Goal: Task Accomplishment & Management: Complete application form

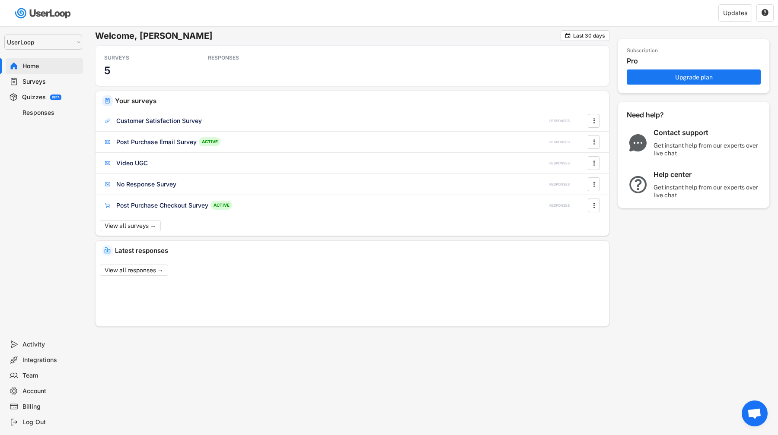
select select ""1348695171700984260__LOOKUP__1654705041975x127494467392634880""
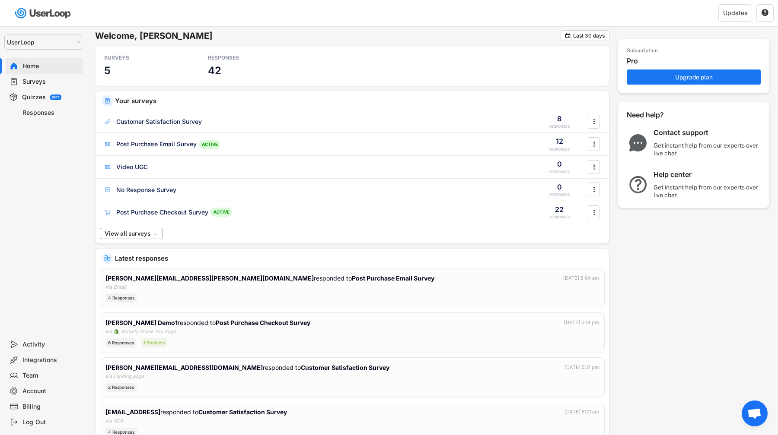
click at [139, 234] on button "View all surveys →" at bounding box center [131, 233] width 63 height 11
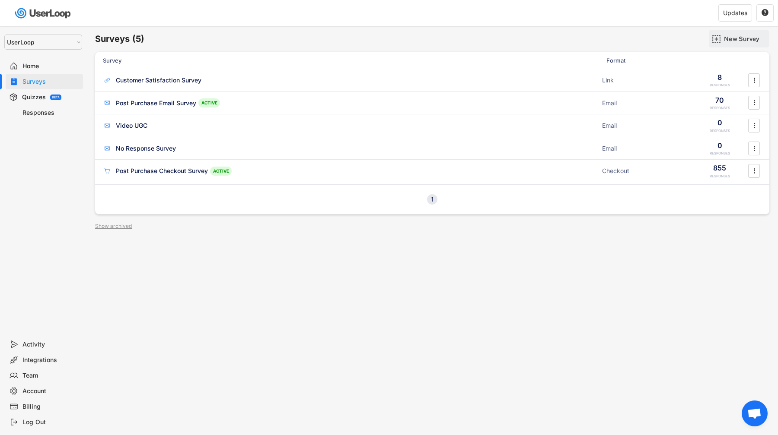
click at [753, 39] on div "New Survey" at bounding box center [745, 39] width 43 height 8
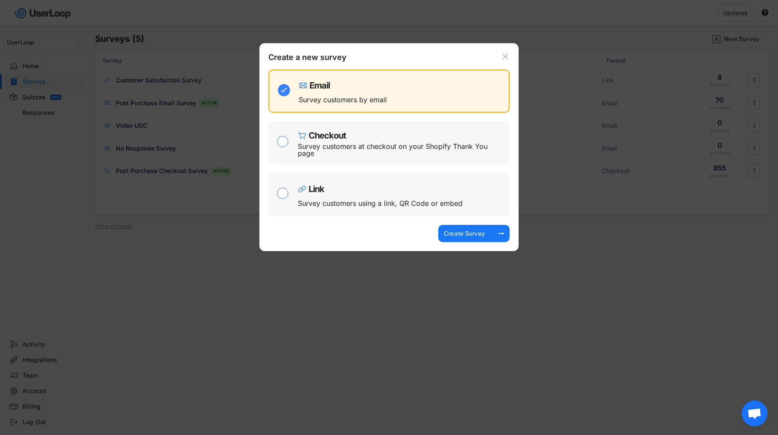
click at [394, 207] on div "Link Survey customers using a link, QR Code or embed" at bounding box center [401, 195] width 207 height 35
checkbox input "false"
checkbox input "true"
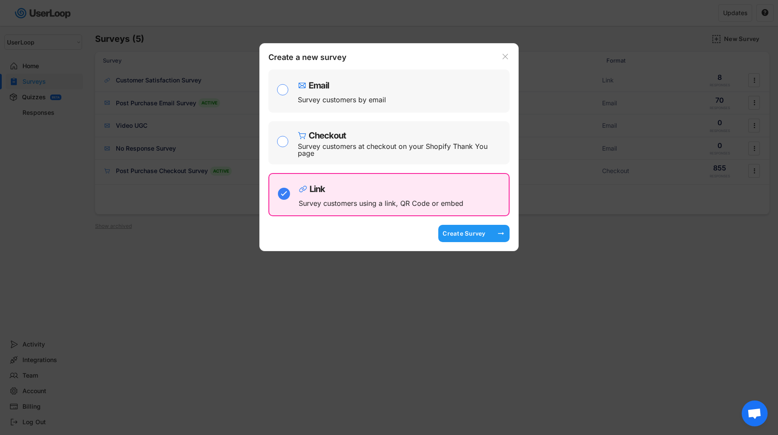
click at [457, 235] on div "Create Survey" at bounding box center [463, 234] width 43 height 8
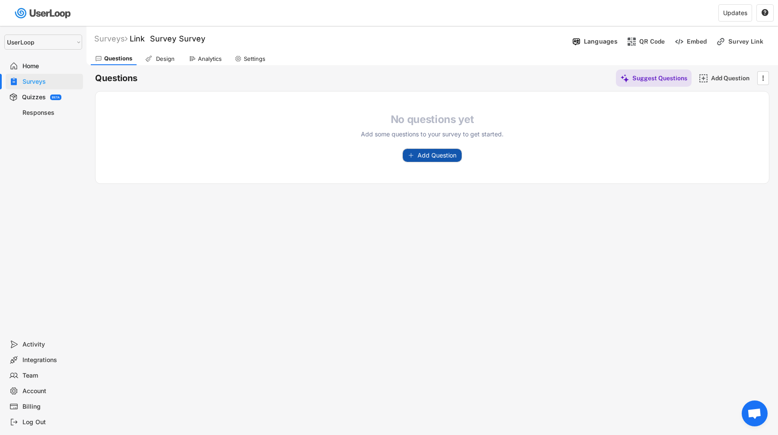
click at [426, 149] on button "Add Question" at bounding box center [432, 155] width 59 height 13
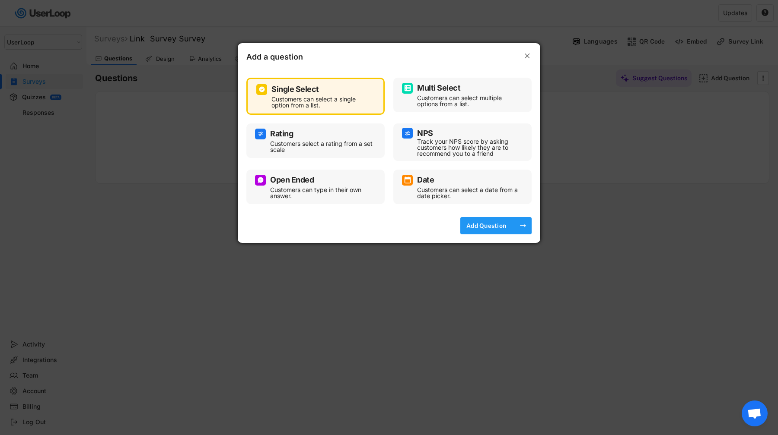
click at [479, 222] on div "Add Question" at bounding box center [485, 226] width 43 height 8
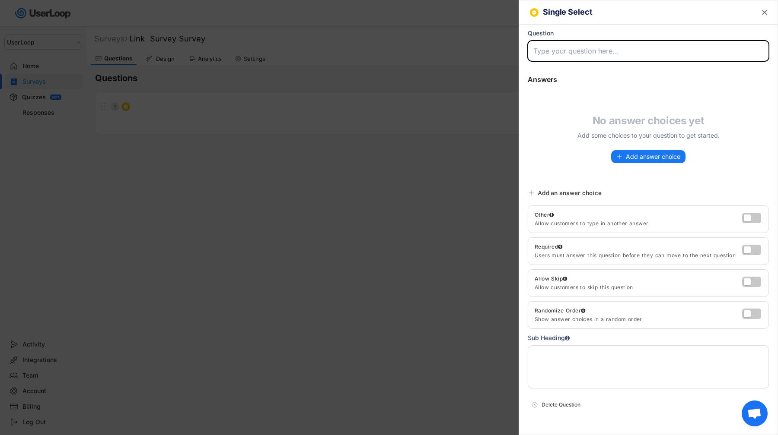
type input "G"
type input "How did you hear about us?"
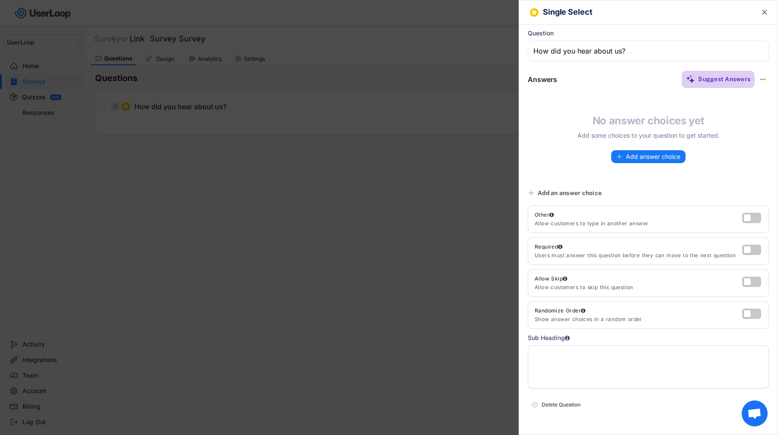
click at [714, 79] on div "Suggest Answers" at bounding box center [724, 79] width 52 height 8
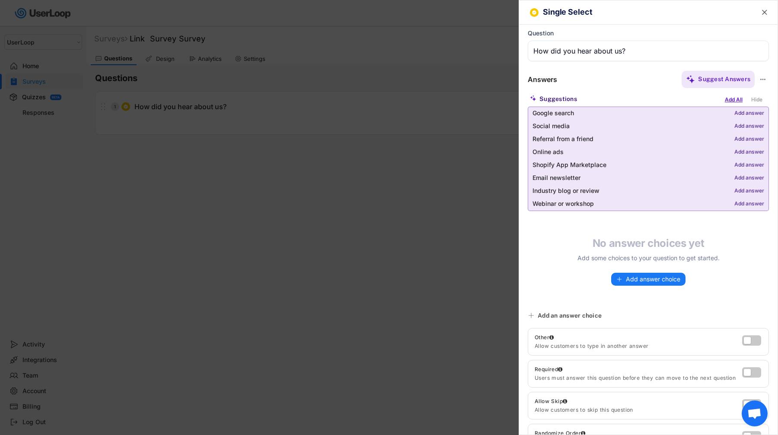
click at [736, 101] on div "Add All" at bounding box center [733, 100] width 22 height 10
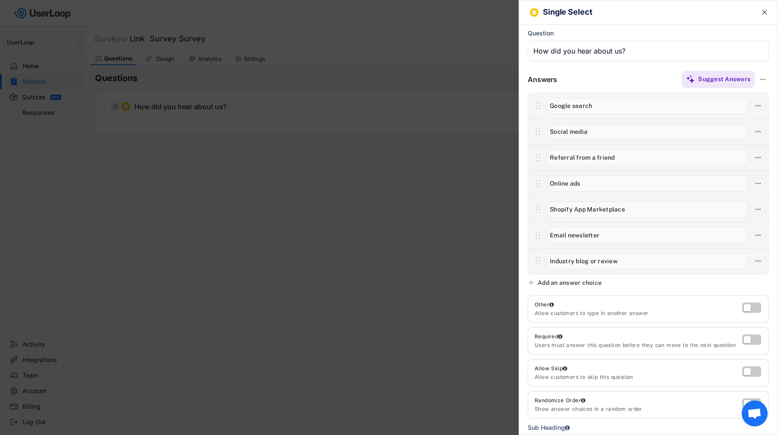
click at [609, 209] on input "input" at bounding box center [647, 210] width 200 height 16
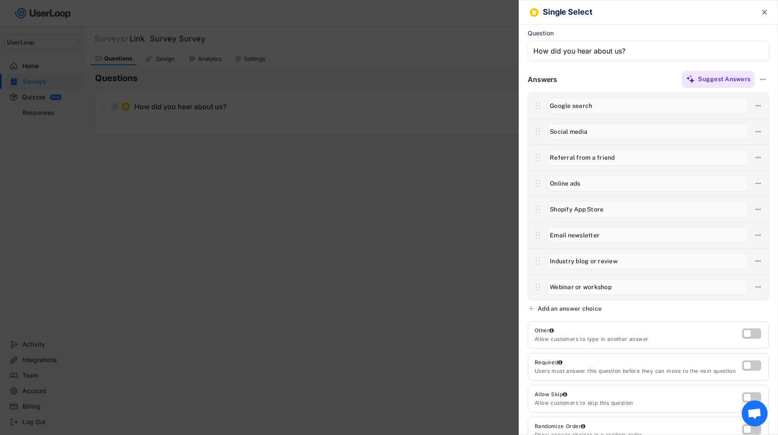
type input "Shopify App Store"
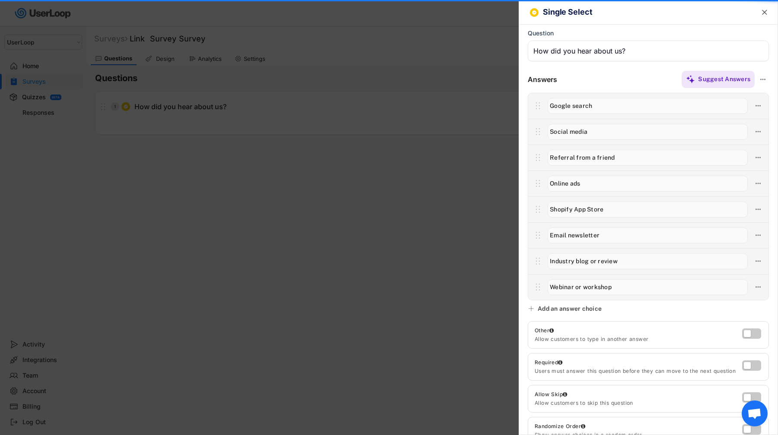
drag, startPoint x: 625, startPoint y: 264, endPoint x: 488, endPoint y: 245, distance: 138.2
click at [488, 245] on body "Welcome, James  Last 30 days SURVEYS 6 RESPONSES 42 Your surveys Link Survey S…" at bounding box center [389, 217] width 778 height 435
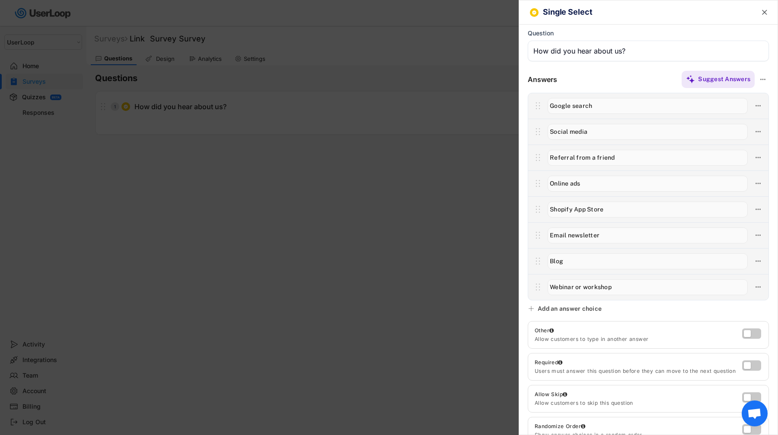
type input "Blog"
click at [760, 129] on icon at bounding box center [758, 132] width 8 height 8
click at [736, 175] on div "Open Ended Followup Question" at bounding box center [708, 177] width 82 height 8
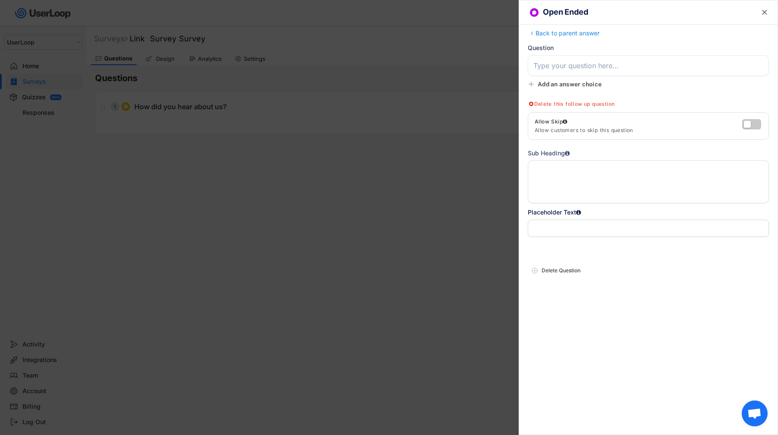
click at [616, 65] on input "input" at bounding box center [647, 65] width 241 height 21
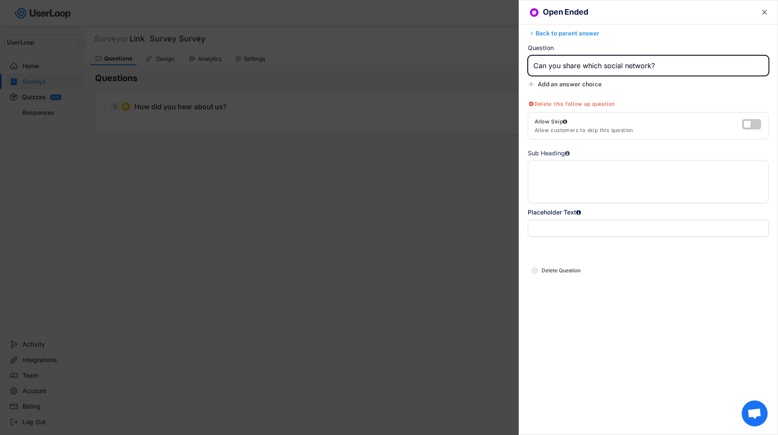
click at [581, 35] on div "Back to parent answer" at bounding box center [647, 34] width 241 height 10
type input "How did you hear about us?"
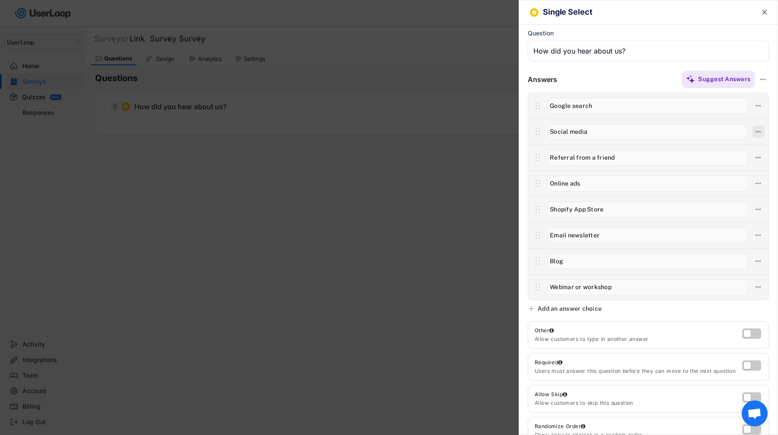
click at [756, 134] on icon at bounding box center [758, 132] width 8 height 8
click at [759, 107] on icon at bounding box center [758, 106] width 8 height 8
click at [741, 153] on div "Open Ended Followup Question" at bounding box center [708, 151] width 82 height 8
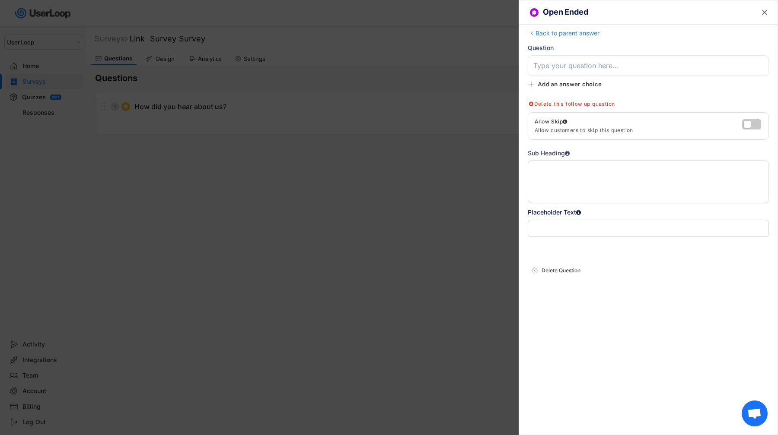
click at [620, 73] on input "input" at bounding box center [647, 65] width 241 height 21
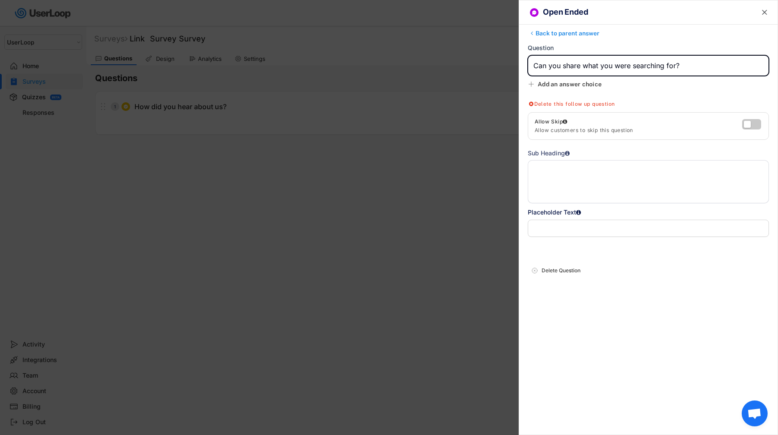
click at [555, 37] on div "Back to parent answer" at bounding box center [647, 34] width 241 height 10
type input "How did you hear about us?"
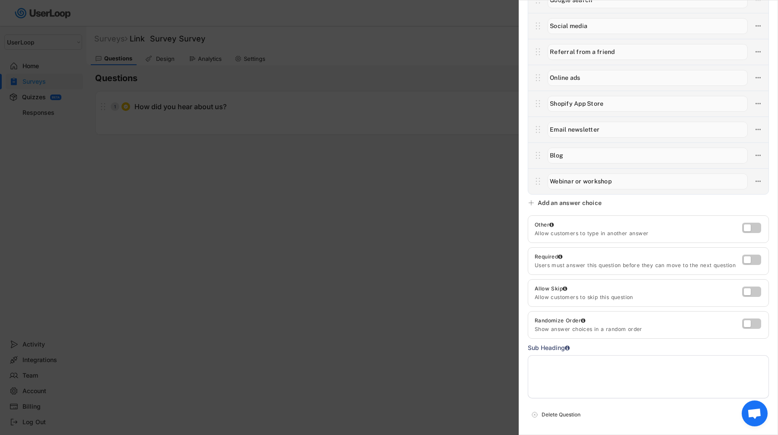
scroll to position [116, 0]
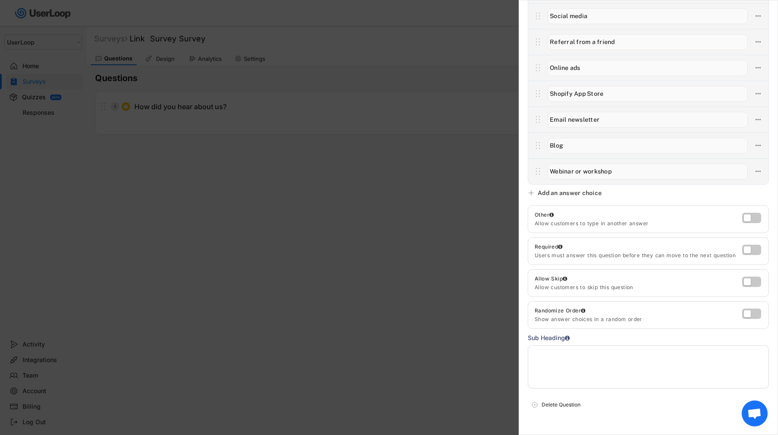
click at [729, 356] on textarea at bounding box center [647, 367] width 241 height 43
click at [572, 363] on textarea "Try" at bounding box center [647, 367] width 241 height 43
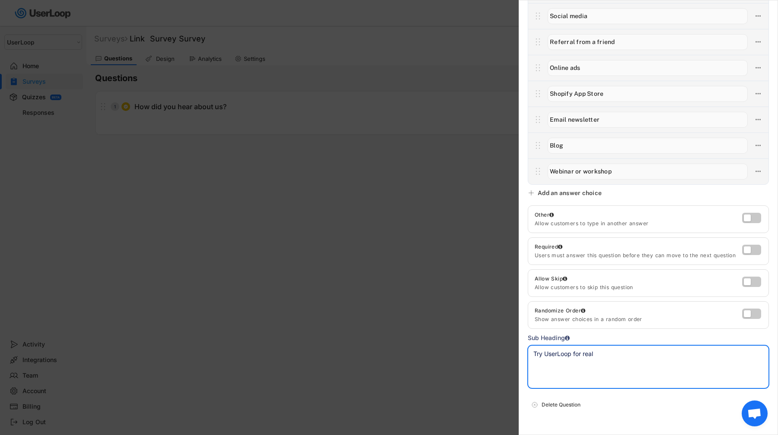
paste textarea "↓"
type textarea "Try UserLoop for real ↓"
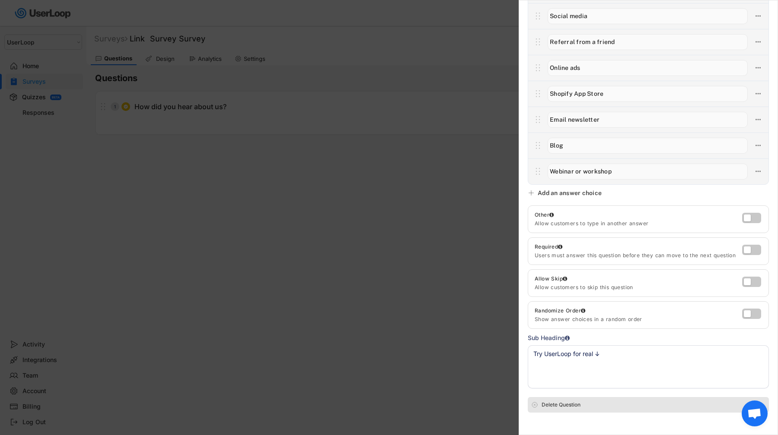
click at [619, 400] on div "Delete Question" at bounding box center [647, 405] width 241 height 16
click at [620, 391] on div "Single Select  Back to parent answer Question Answers Suggest Answers Suggesti…" at bounding box center [647, 217] width 259 height 435
click at [483, 144] on div at bounding box center [389, 217] width 778 height 435
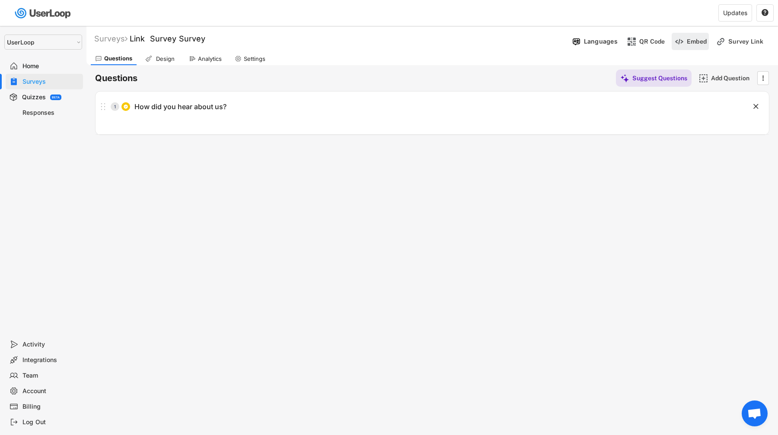
click at [681, 44] on img at bounding box center [678, 41] width 9 height 9
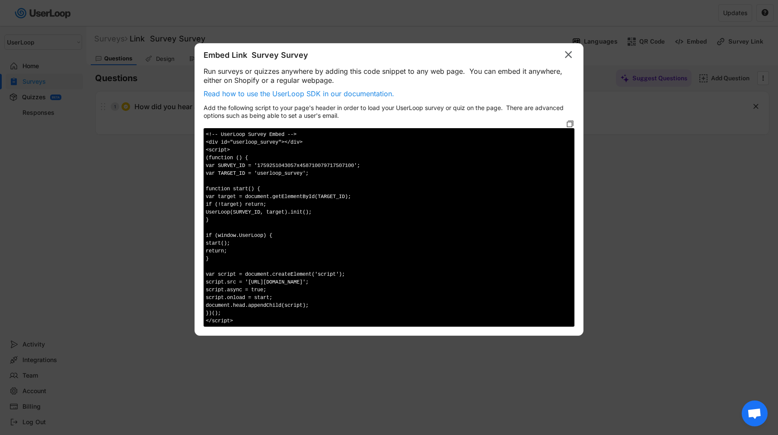
click at [573, 121] on icon at bounding box center [569, 124] width 9 height 9
click at [567, 125] on icon at bounding box center [569, 124] width 9 height 9
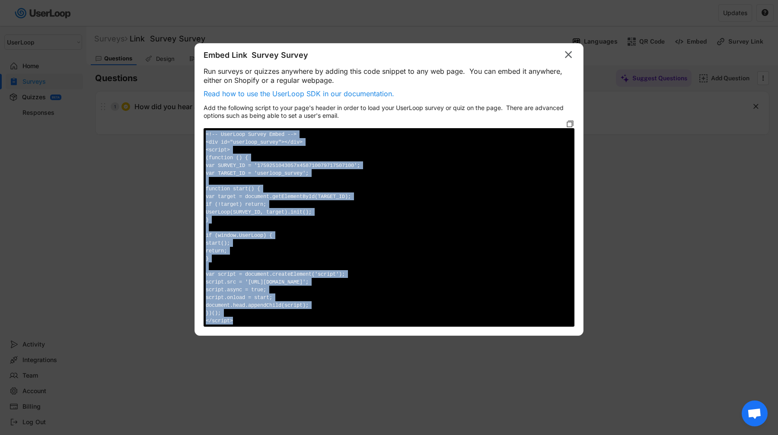
drag, startPoint x: 206, startPoint y: 131, endPoint x: 304, endPoint y: 324, distance: 215.8
click at [304, 324] on div "<!-- UserLoop Survey Embed --> <div id="userloop_survey"></div> <script> (funct…" at bounding box center [388, 227] width 371 height 199
copy div "<!-- UserLoop Survey Embed --> <div id="userloop_survey"></div> <script> (funct…"
click at [394, 31] on div at bounding box center [389, 217] width 778 height 435
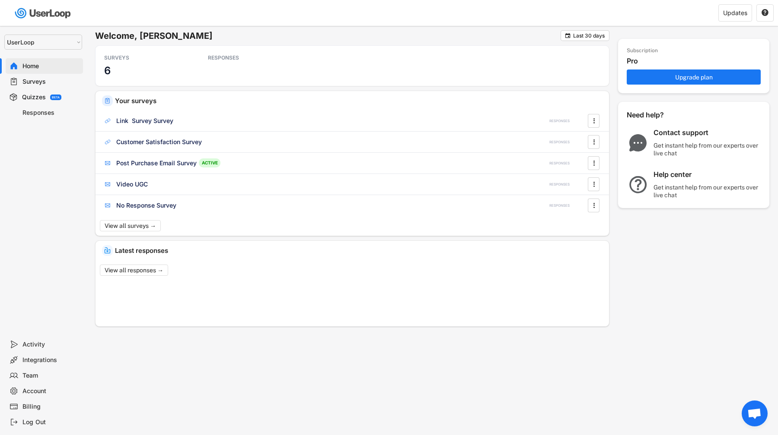
select select ""1348695171700984260__LOOKUP__1654705041975x127494467392634880""
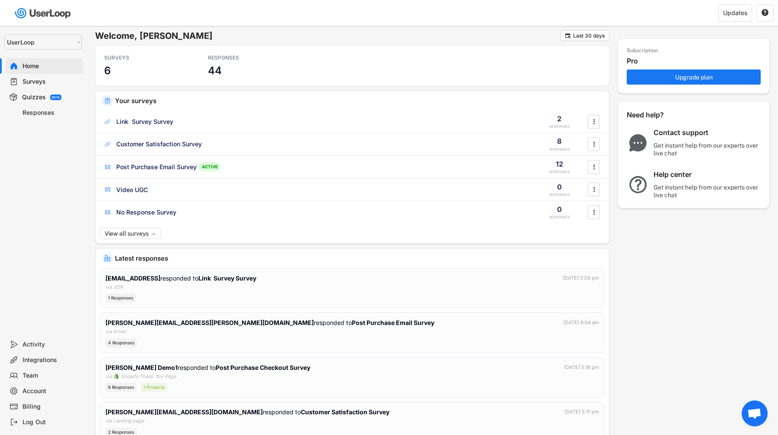
click at [52, 83] on div "Surveys" at bounding box center [50, 82] width 57 height 8
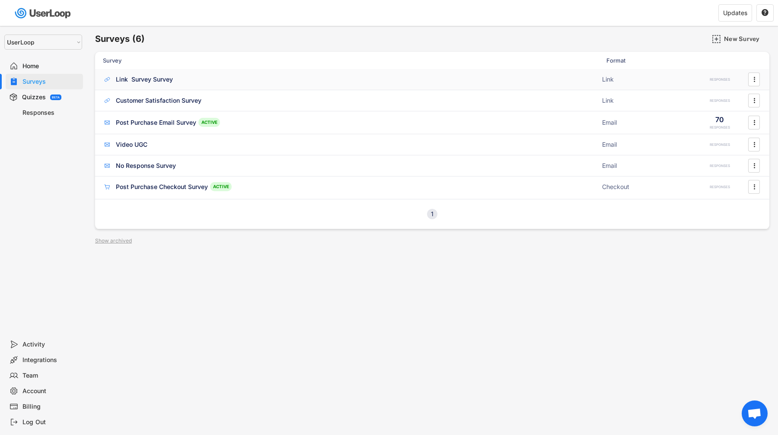
click at [140, 79] on div "Link Survey Survey" at bounding box center [144, 79] width 57 height 9
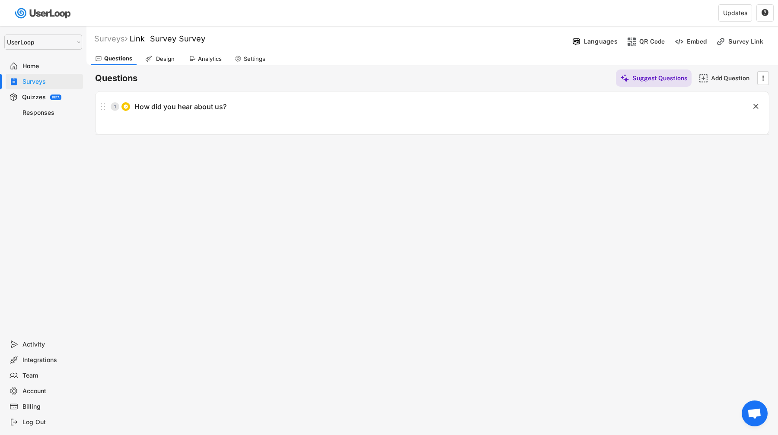
click at [159, 43] on font "Link Survey Survey" at bounding box center [168, 38] width 76 height 9
drag, startPoint x: 174, startPoint y: 39, endPoint x: 89, endPoint y: 39, distance: 85.1
click at [89, 39] on div "Surveys Link Survey Survey  " at bounding box center [327, 39] width 482 height 15
type input "Homepage Survey"
click at [356, 41] on text "" at bounding box center [353, 39] width 5 height 6
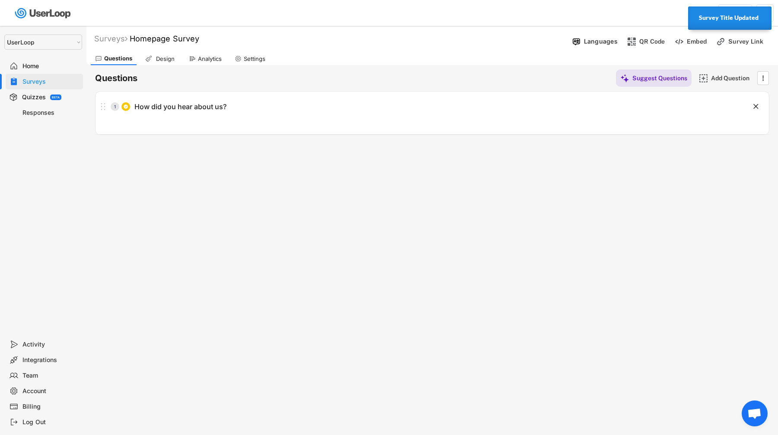
click at [397, 42] on div "Surveys Homepage Survey  " at bounding box center [327, 39] width 482 height 10
click at [723, 78] on div "Add Question" at bounding box center [732, 78] width 43 height 8
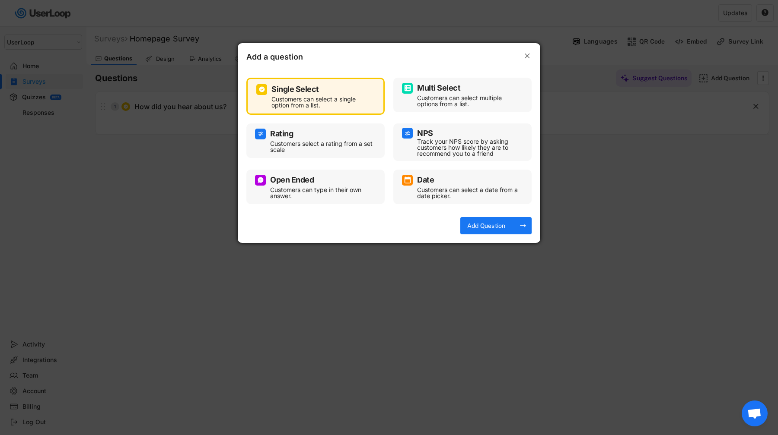
click at [442, 136] on div "NPS" at bounding box center [462, 133] width 121 height 11
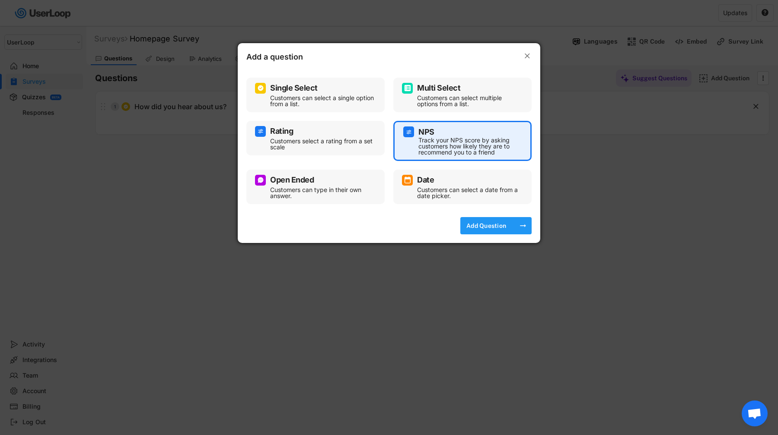
click at [503, 229] on div "Add Question" at bounding box center [485, 226] width 43 height 8
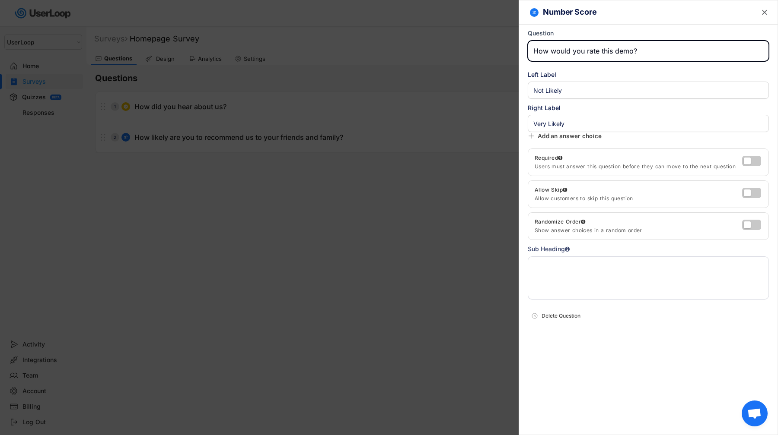
type input "How would you rate this demo?"
click at [576, 77] on div "Left Label" at bounding box center [647, 74] width 241 height 9
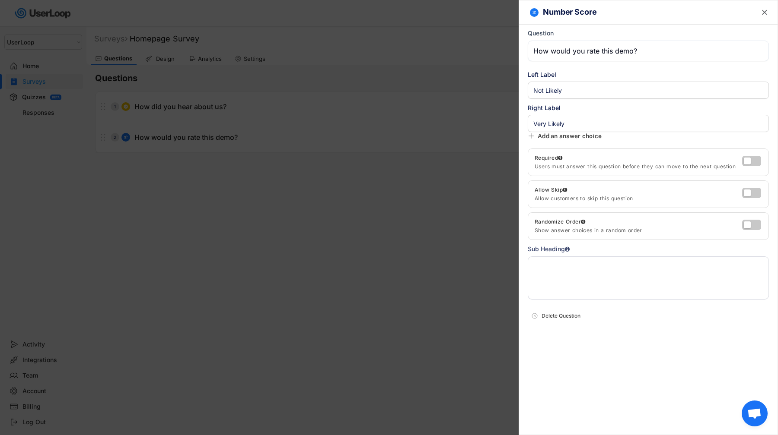
click at [458, 130] on div at bounding box center [389, 217] width 778 height 435
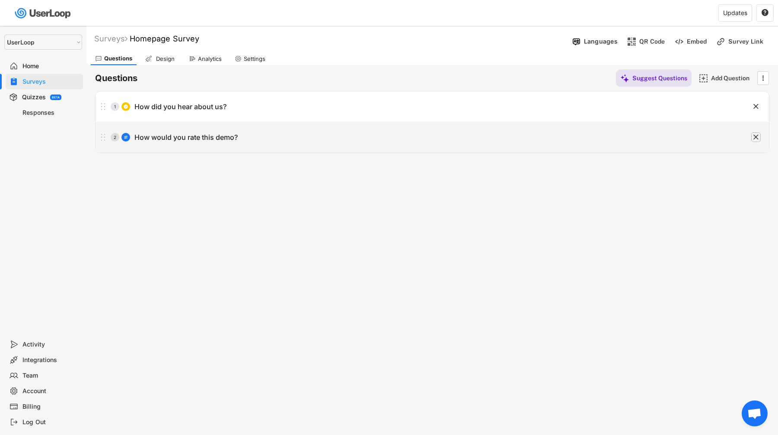
click at [755, 138] on text "" at bounding box center [755, 137] width 5 height 9
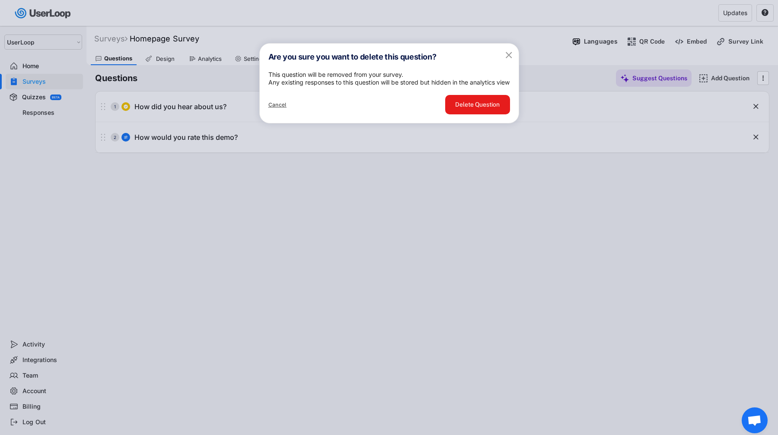
click at [482, 114] on button "Delete Question" at bounding box center [477, 104] width 65 height 19
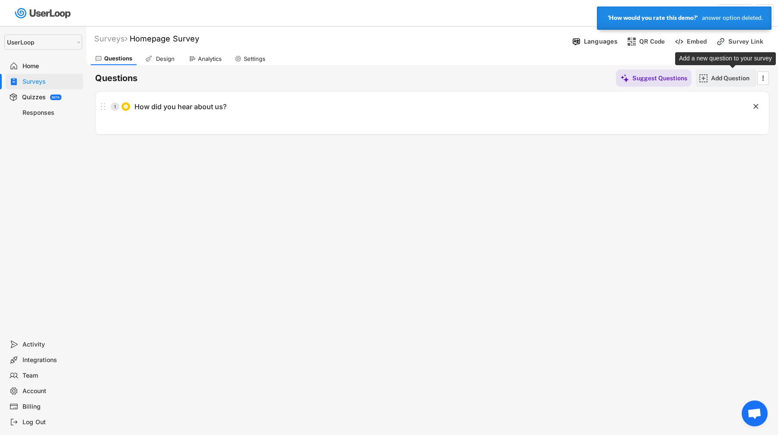
click at [733, 80] on div "Add Question" at bounding box center [732, 78] width 43 height 8
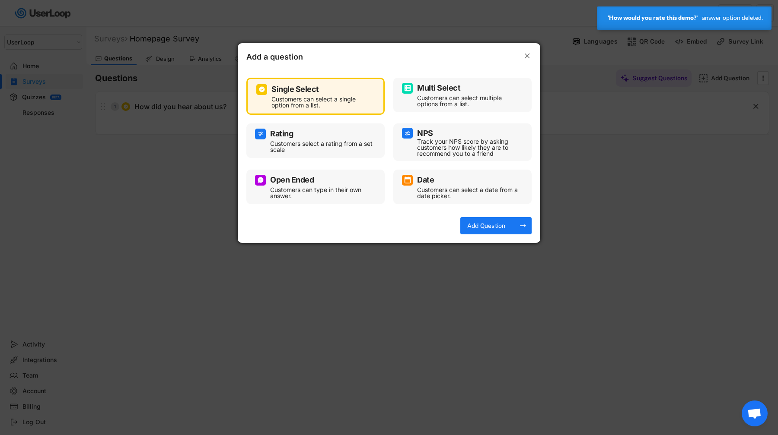
click at [366, 143] on div "Customers select a rating from a set scale" at bounding box center [322, 147] width 104 height 12
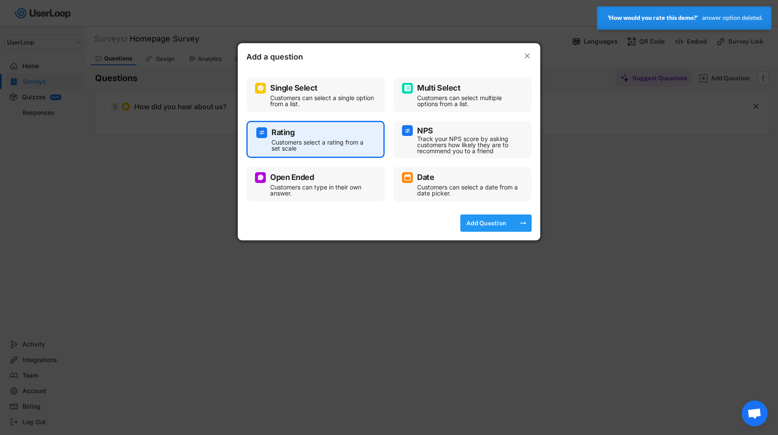
click at [480, 222] on div "Add Question" at bounding box center [485, 223] width 43 height 8
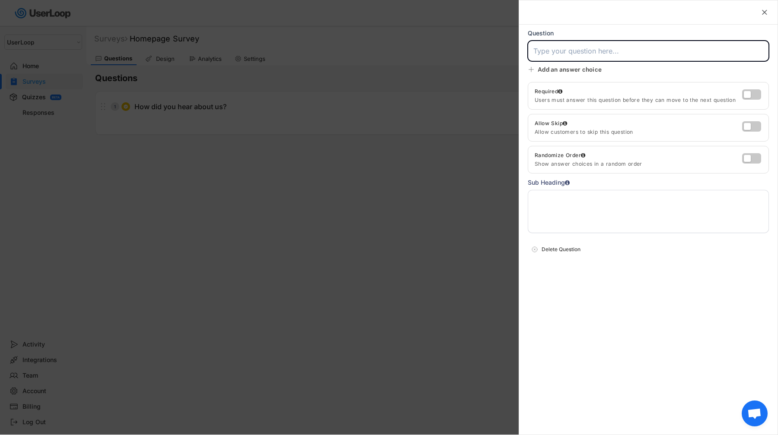
type input "Least"
type input "Most"
select select ""1_10""
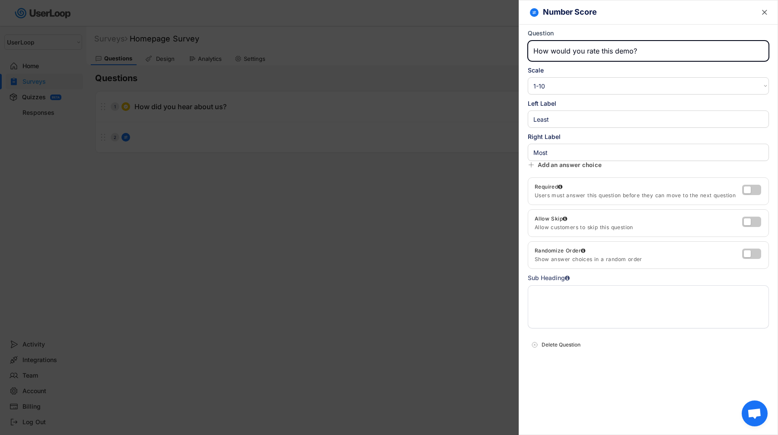
type input "How would you rate this demo?"
click at [570, 120] on input "input" at bounding box center [647, 119] width 241 height 17
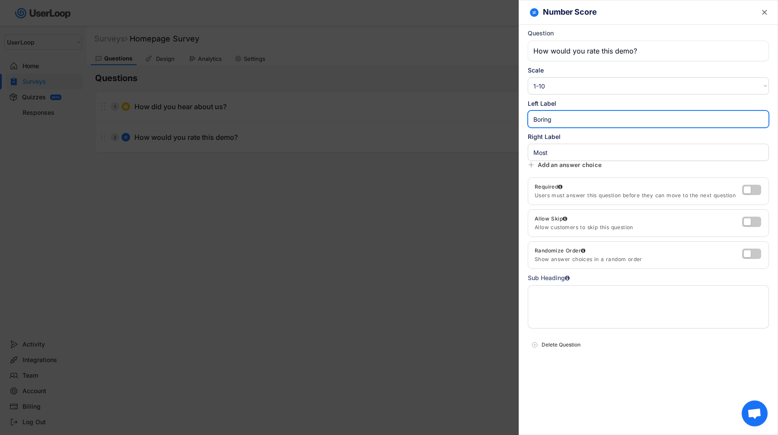
type input "Boring"
click at [575, 151] on input "input" at bounding box center [647, 152] width 241 height 17
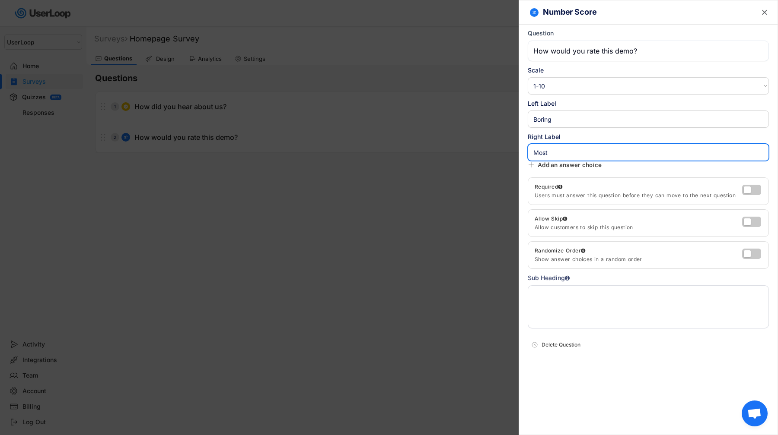
click at [575, 151] on input "input" at bounding box center [647, 152] width 241 height 17
type input "Amazing"
click at [585, 296] on textarea at bounding box center [647, 307] width 241 height 43
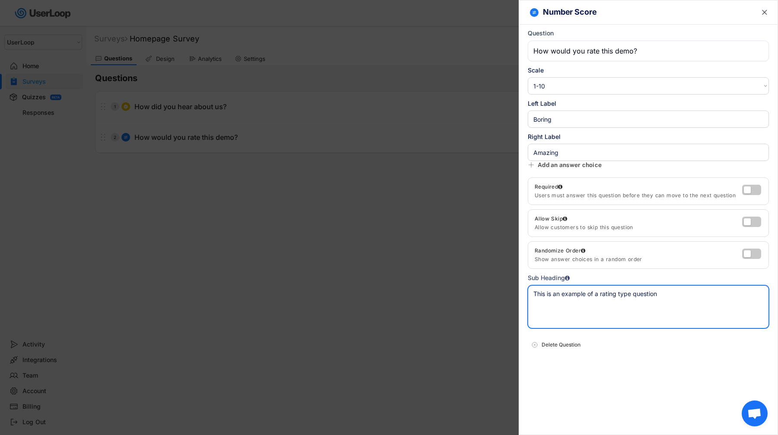
type textarea "This is an example of a rating type question"
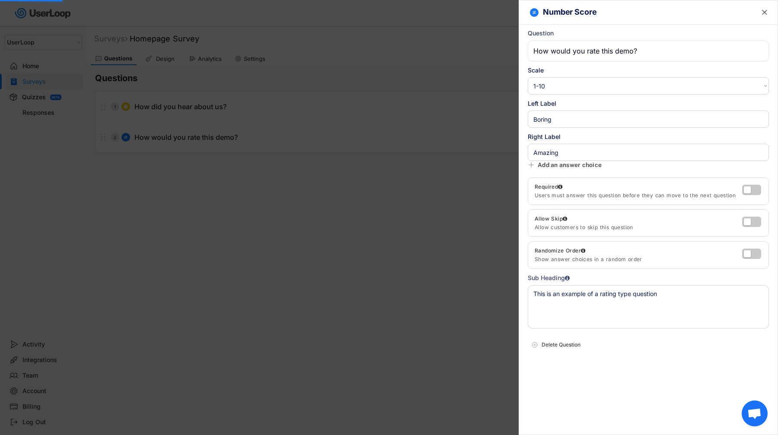
click at [428, 308] on div at bounding box center [389, 217] width 778 height 435
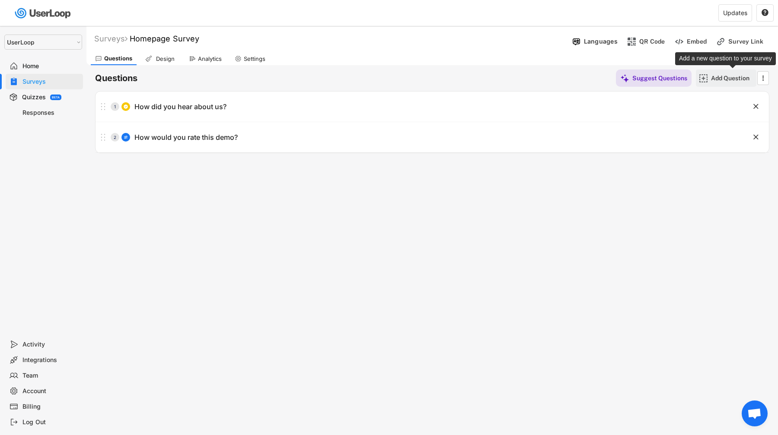
click at [718, 83] on div "Add Question" at bounding box center [732, 78] width 43 height 17
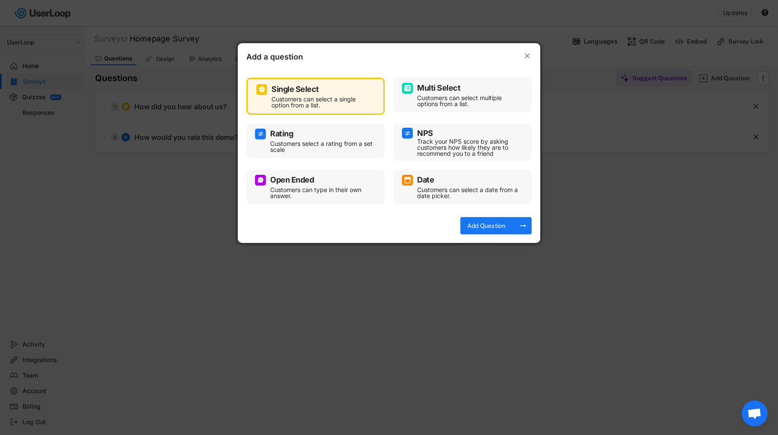
click at [324, 179] on div "Open Ended" at bounding box center [315, 180] width 121 height 11
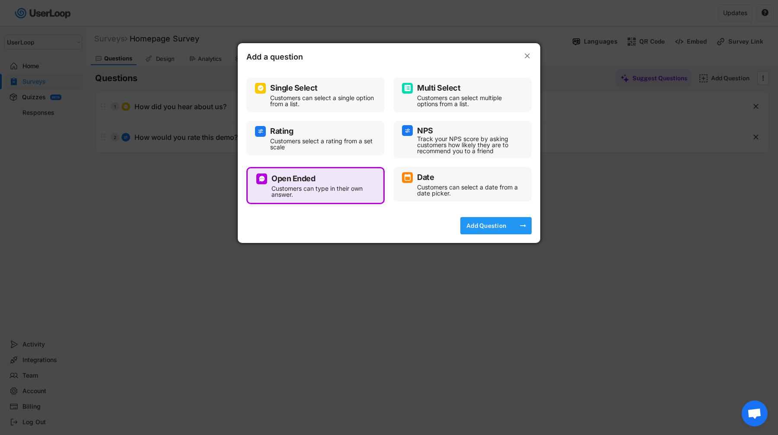
click at [496, 222] on div "Add Question" at bounding box center [485, 226] width 43 height 8
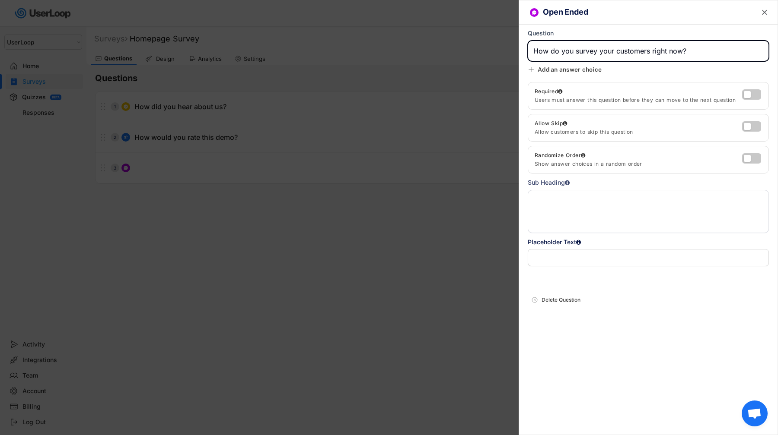
type input "How do you survey your customers right now?"
click at [609, 219] on textarea at bounding box center [647, 211] width 241 height 43
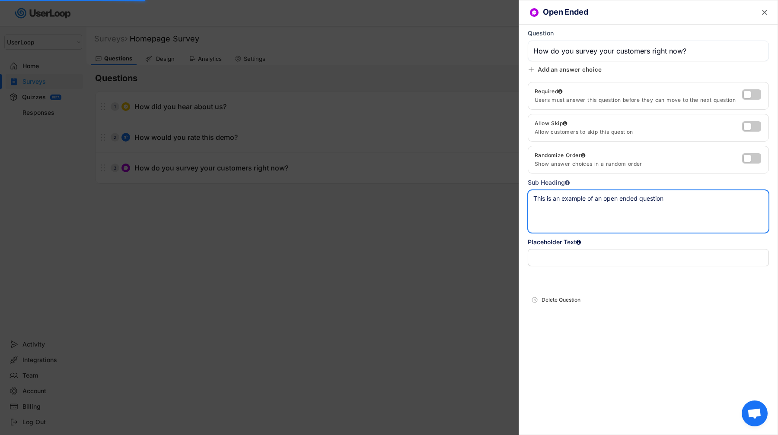
type textarea "This is an example of an open ended question"
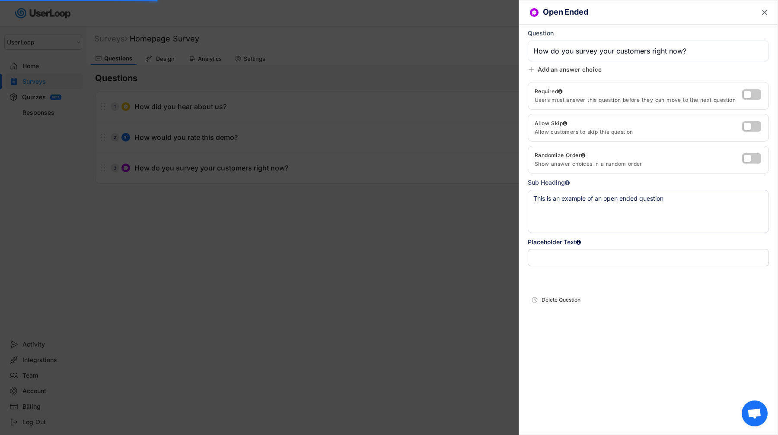
click at [633, 349] on div "Open Ended  Question Scale 1-10 10-1 1-5 5-1 Left Label Right Label Add an ans…" at bounding box center [647, 217] width 259 height 435
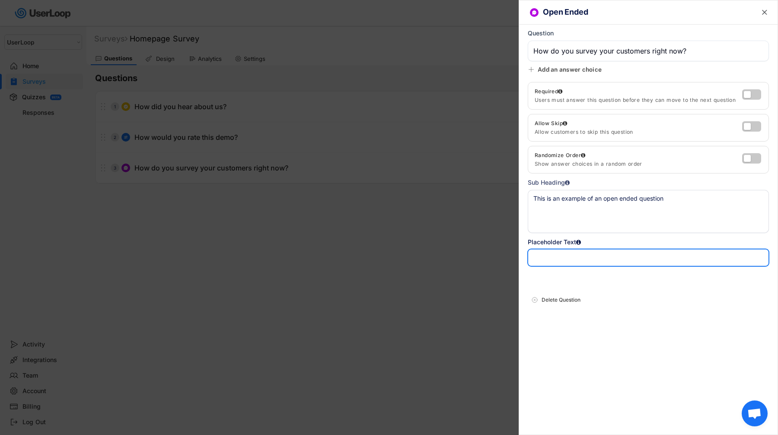
click at [630, 253] on input "input" at bounding box center [647, 257] width 241 height 17
click at [491, 248] on div at bounding box center [389, 217] width 778 height 435
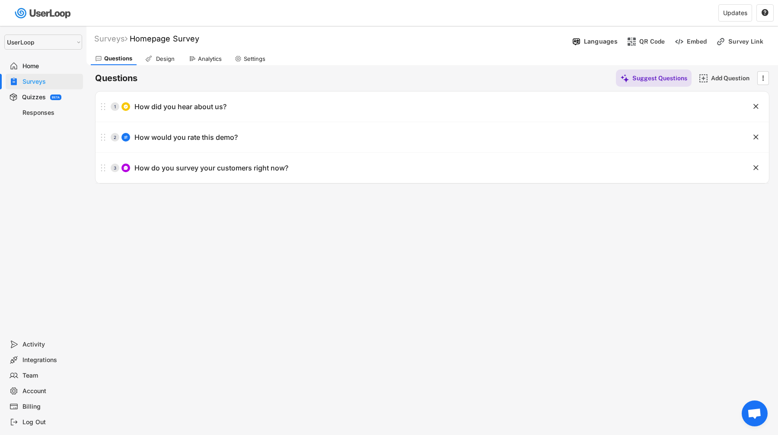
click at [172, 54] on div "Design" at bounding box center [160, 58] width 39 height 13
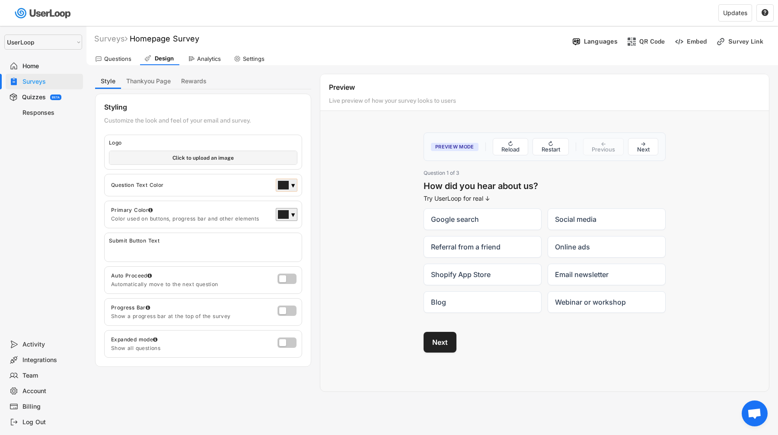
click at [283, 187] on div at bounding box center [283, 185] width 10 height 8
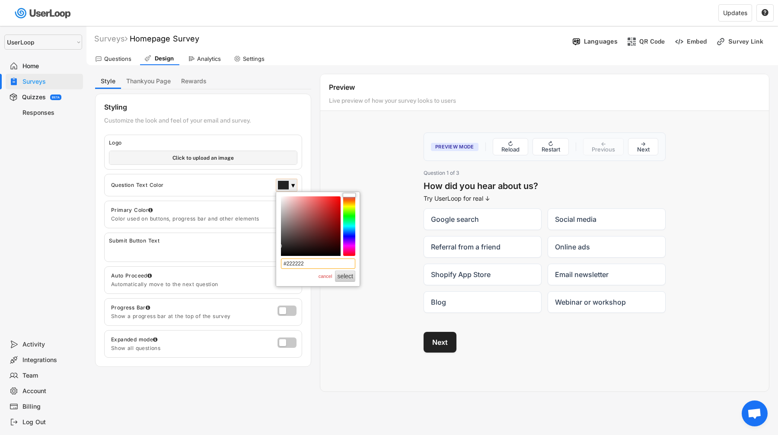
click at [305, 267] on input "#222222" at bounding box center [318, 264] width 74 height 10
click at [285, 314] on div at bounding box center [288, 312] width 22 height 13
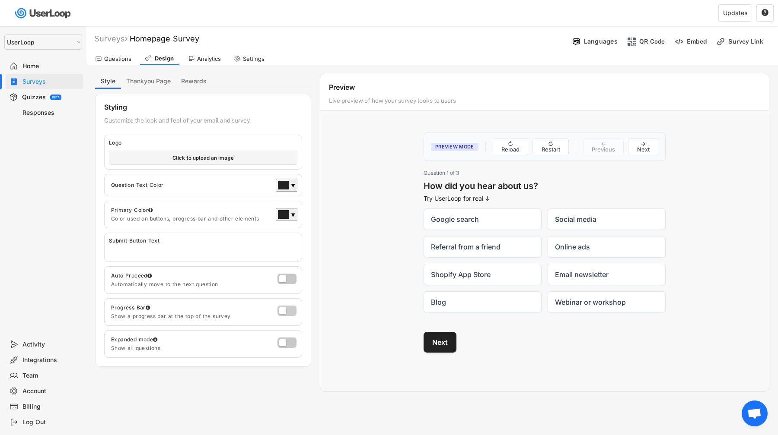
click at [289, 310] on label at bounding box center [284, 309] width 19 height 10
click at [0, 0] on input "checkbox" at bounding box center [0, 0] width 0 height 0
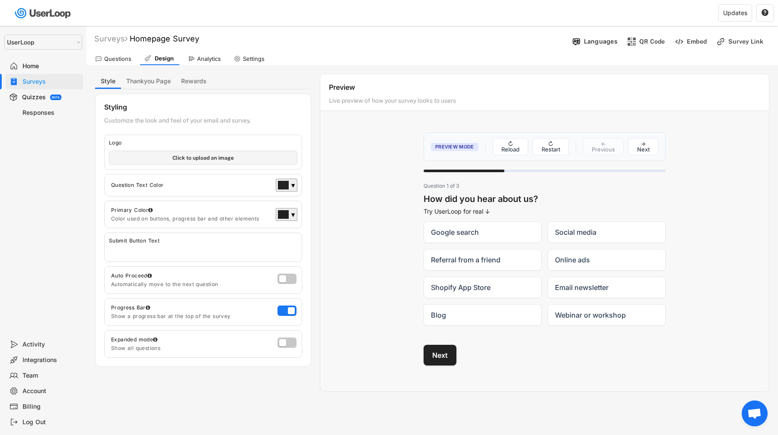
click at [288, 285] on div at bounding box center [288, 280] width 22 height 13
click at [289, 277] on label at bounding box center [284, 277] width 19 height 10
click at [0, 0] on input "checkbox" at bounding box center [0, 0] width 0 height 0
click at [285, 343] on label at bounding box center [284, 341] width 19 height 10
click at [0, 0] on input "checkbox" at bounding box center [0, 0] width 0 height 0
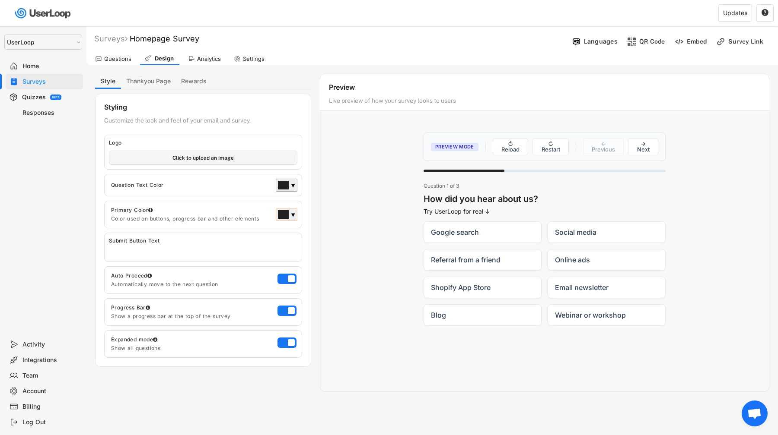
click at [281, 209] on div "▼" at bounding box center [287, 214] width 22 height 13
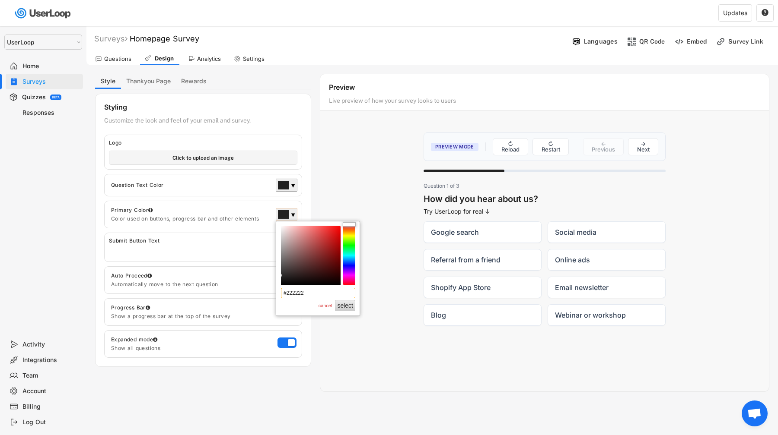
click at [299, 294] on input "#222222" at bounding box center [318, 293] width 74 height 10
type input "#1977f2"
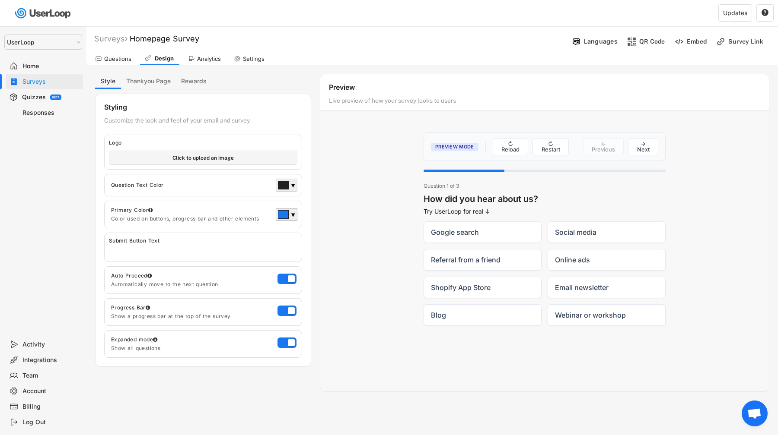
click at [286, 189] on div at bounding box center [283, 185] width 11 height 9
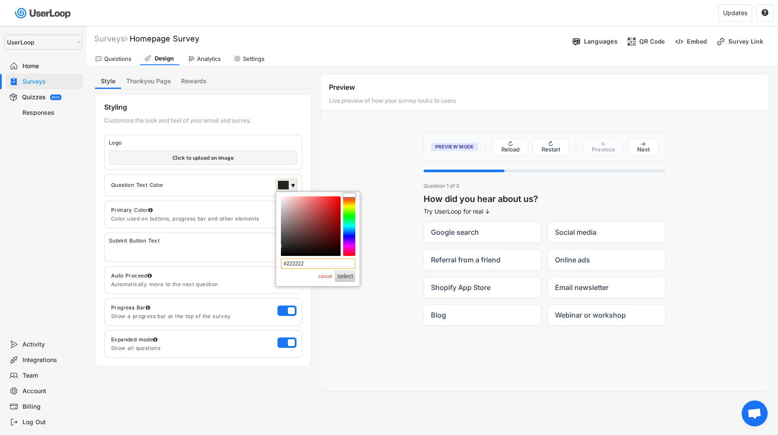
click at [304, 263] on input "#222222" at bounding box center [318, 264] width 74 height 10
type input "#1977f2"
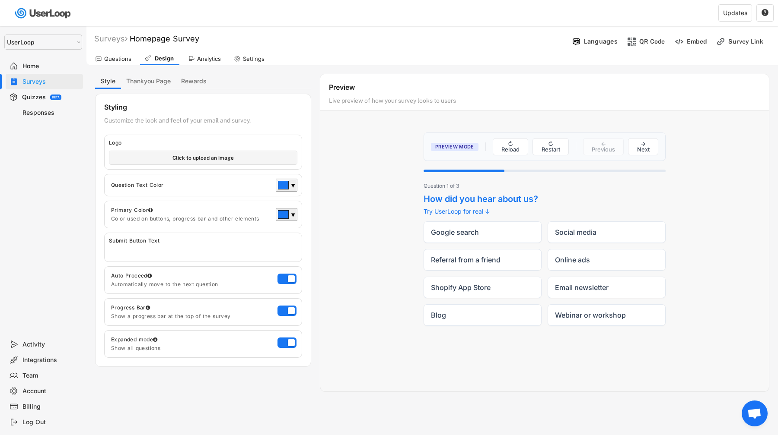
click at [279, 187] on div at bounding box center [283, 185] width 10 height 8
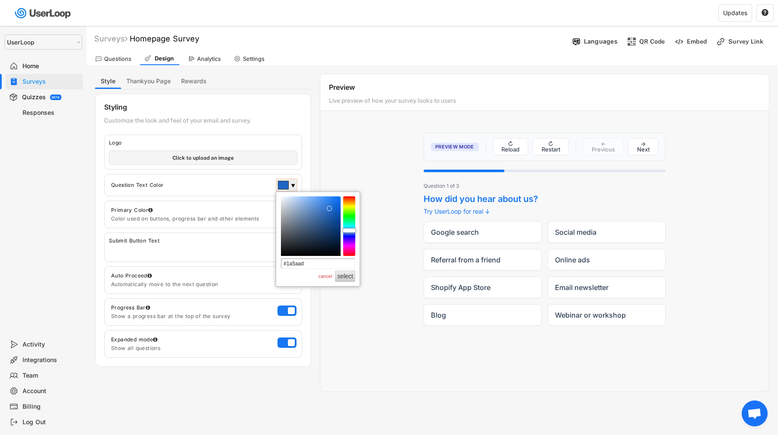
type input "#1957a8"
drag, startPoint x: 331, startPoint y: 200, endPoint x: 331, endPoint y: 217, distance: 16.4
click at [331, 217] on div at bounding box center [311, 227] width 60 height 60
click at [352, 173] on div "Preview Mode ↻ Reload ↻ Restart ← Previous → Next Can you share what you were s…" at bounding box center [544, 233] width 448 height 219
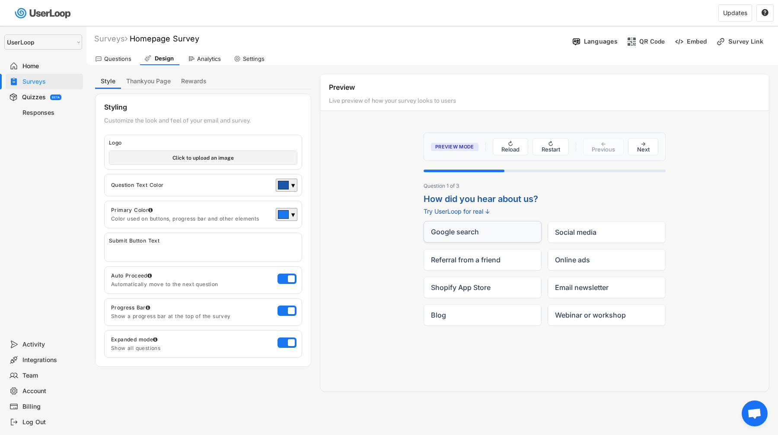
click at [489, 228] on label "Google search" at bounding box center [482, 232] width 118 height 22
click at [423, 222] on input "Google search" at bounding box center [423, 221] width 0 height 0
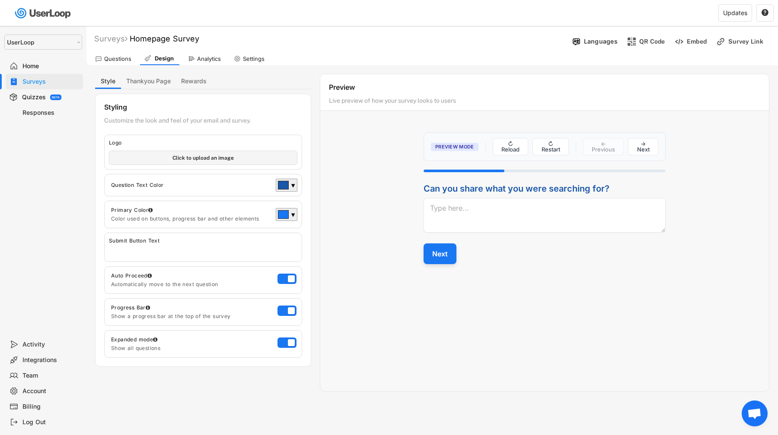
click at [442, 254] on button "Next" at bounding box center [439, 254] width 33 height 21
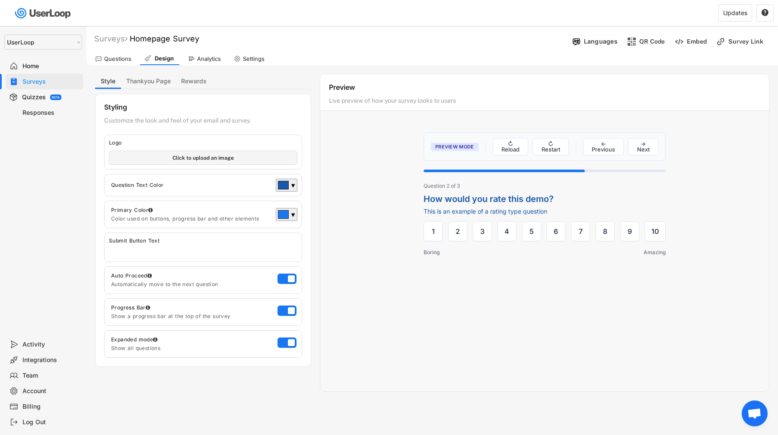
click at [565, 234] on ul "1 Boring 2 3 4 5 6 7 8 9 10 Amazing" at bounding box center [544, 232] width 242 height 20
click at [564, 234] on label "6" at bounding box center [555, 231] width 19 height 20
click at [546, 222] on input "6" at bounding box center [546, 221] width 0 height 0
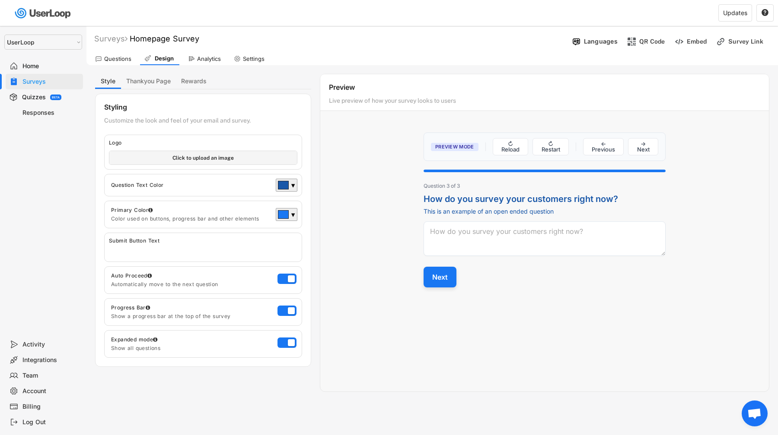
click at [448, 274] on button "Next" at bounding box center [439, 277] width 33 height 21
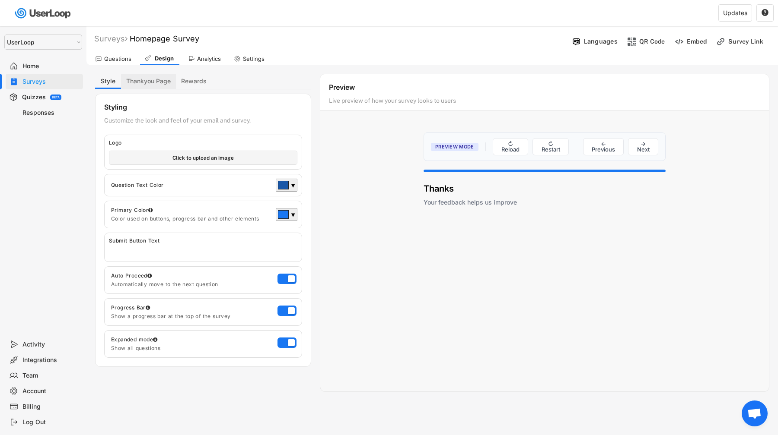
click at [156, 80] on button "Thankyou Page" at bounding box center [148, 81] width 55 height 15
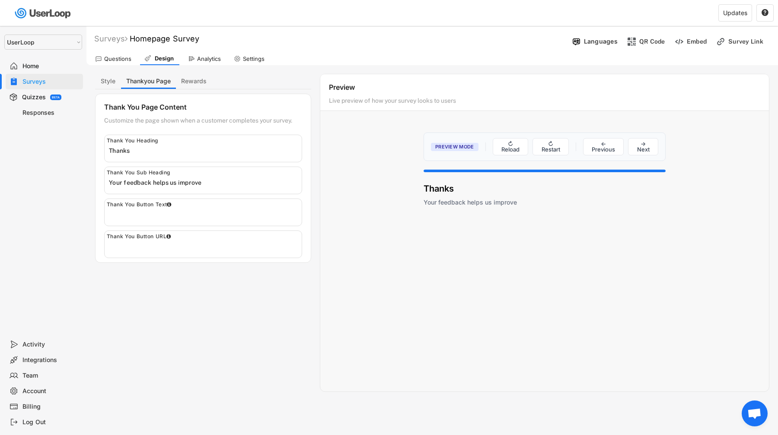
click at [179, 155] on input "input" at bounding box center [205, 150] width 193 height 13
click at [178, 153] on input "input" at bounding box center [205, 150] width 193 height 13
type input "Thanks for trying UserLoop!"
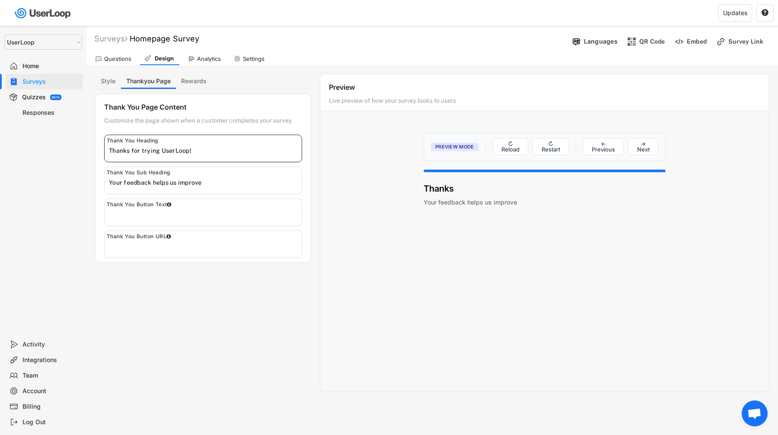
click at [169, 184] on input "input" at bounding box center [205, 182] width 193 height 13
type input "You could set your own survey like this in minutes, sign up and get started!"
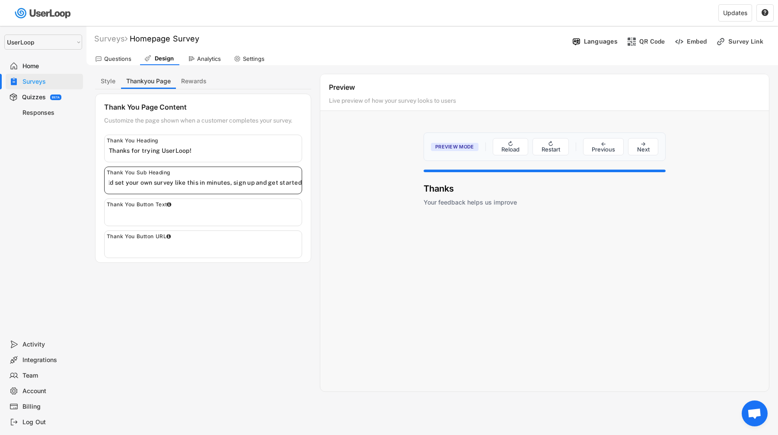
click at [191, 249] on input "input" at bounding box center [205, 246] width 193 height 13
type input "[URL][DOMAIN_NAME]"
click at [199, 213] on input "input" at bounding box center [205, 214] width 193 height 13
type input "Sign up free"
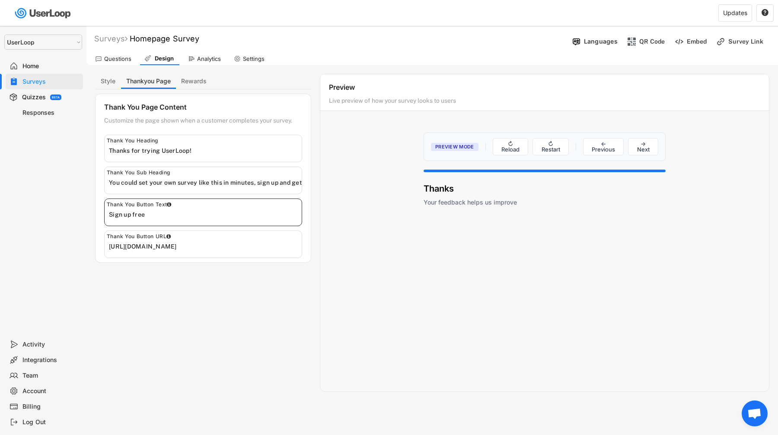
click at [444, 233] on div "Preview Mode ↻ Reload ↻ Restart ← Previous → Next Can you share what you were s…" at bounding box center [544, 253] width 448 height 259
click at [634, 149] on button "→ Next" at bounding box center [643, 146] width 30 height 17
click at [203, 79] on button "Rewards" at bounding box center [194, 81] width 36 height 15
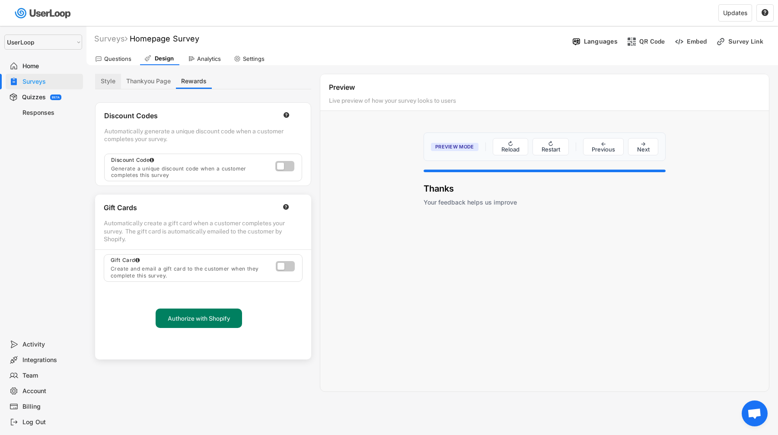
click at [117, 83] on button "Style" at bounding box center [108, 81] width 26 height 15
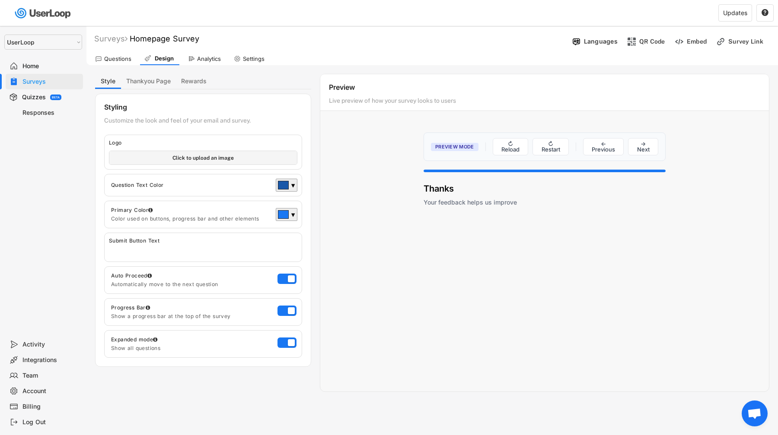
click at [123, 62] on div "Questions" at bounding box center [117, 58] width 27 height 7
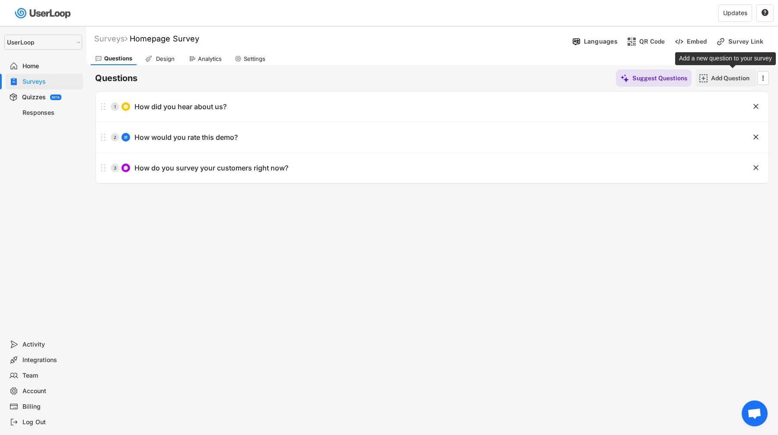
click at [732, 76] on div "Add Question" at bounding box center [732, 78] width 43 height 8
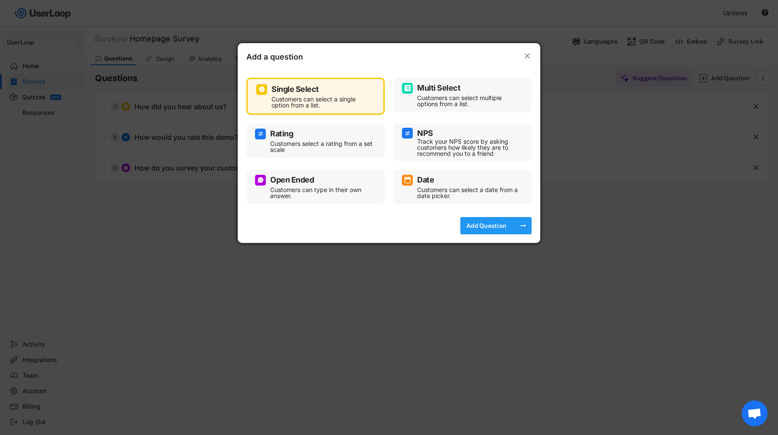
click at [500, 226] on div "Add Question" at bounding box center [485, 226] width 43 height 8
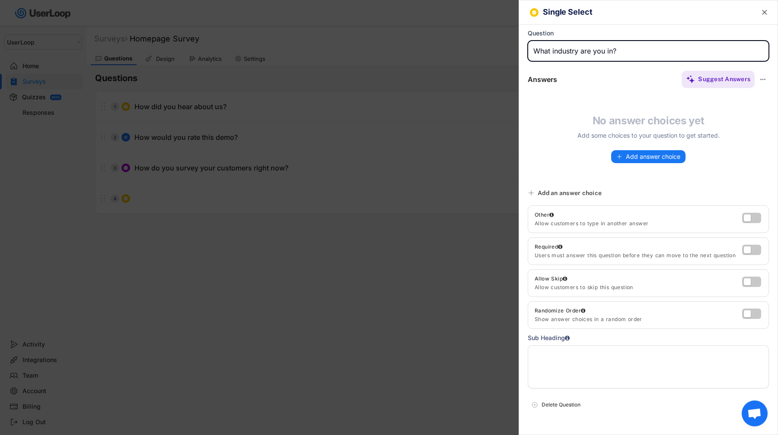
type input "What industry are you in?"
click at [724, 79] on div "Suggest Answers" at bounding box center [724, 79] width 52 height 8
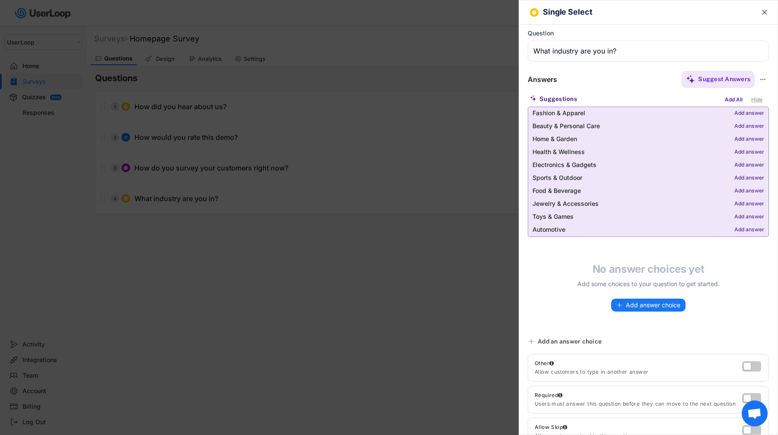
click at [756, 99] on div "Hide" at bounding box center [757, 100] width 16 height 10
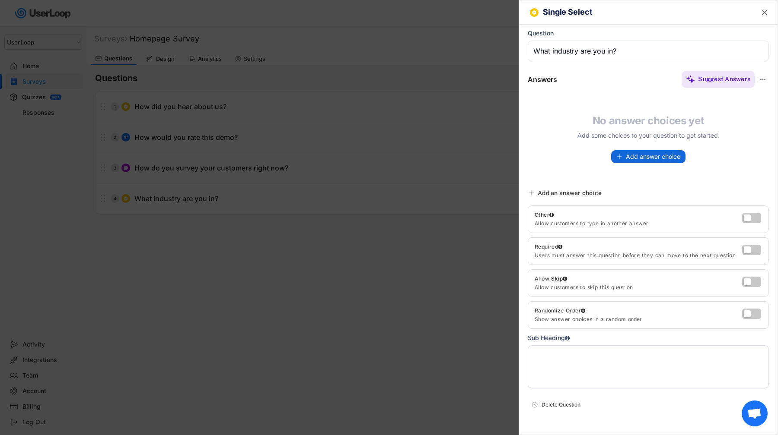
click at [651, 155] on span "Add answer choice" at bounding box center [652, 157] width 54 height 6
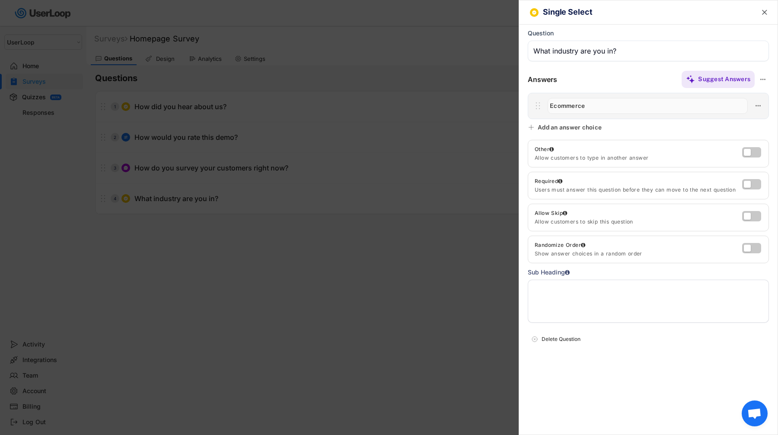
type input "Ecommerce"
click at [574, 124] on div "Add an answer choice" at bounding box center [569, 128] width 64 height 8
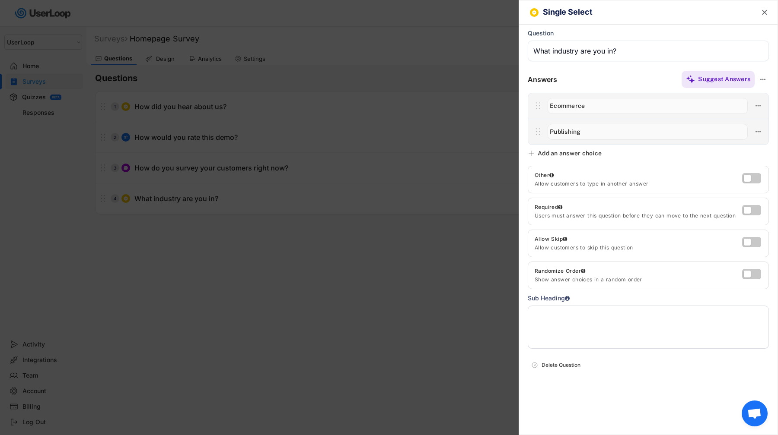
type input "Publishing"
click at [577, 152] on div "Add an answer choice" at bounding box center [569, 153] width 64 height 8
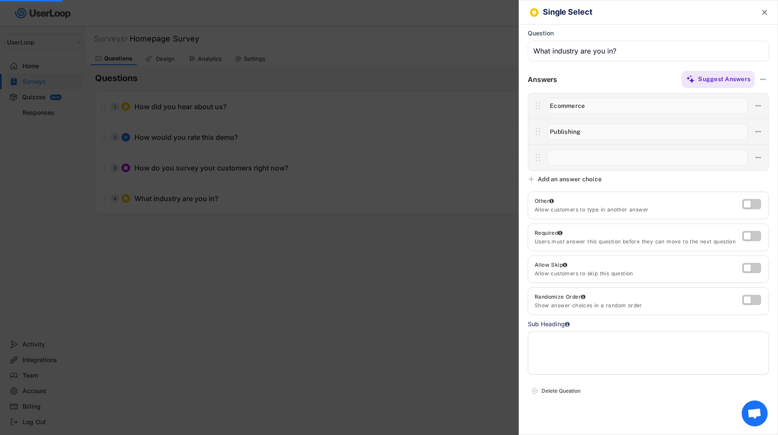
click at [577, 152] on input "input" at bounding box center [647, 158] width 200 height 16
type input "D"
type input "SaaS"
click at [576, 177] on div "Add an answer choice" at bounding box center [569, 179] width 64 height 8
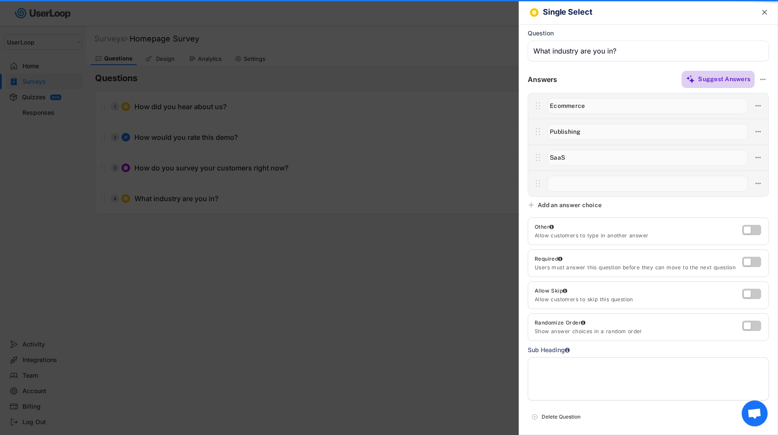
click at [722, 81] on div "Suggest Answers" at bounding box center [724, 79] width 52 height 8
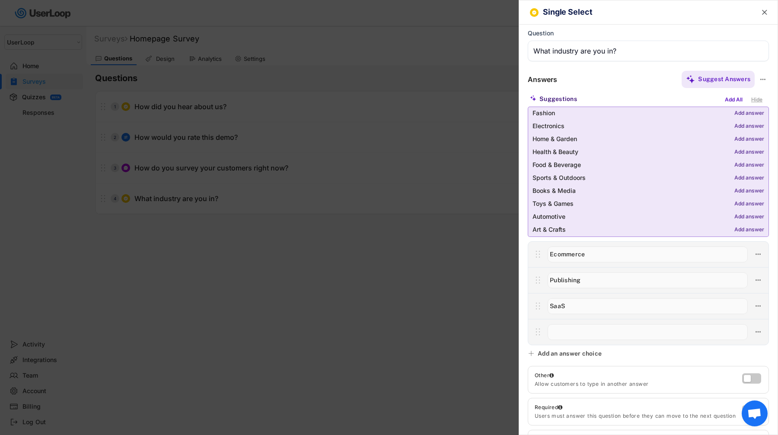
click at [761, 100] on div "Hide" at bounding box center [757, 100] width 16 height 10
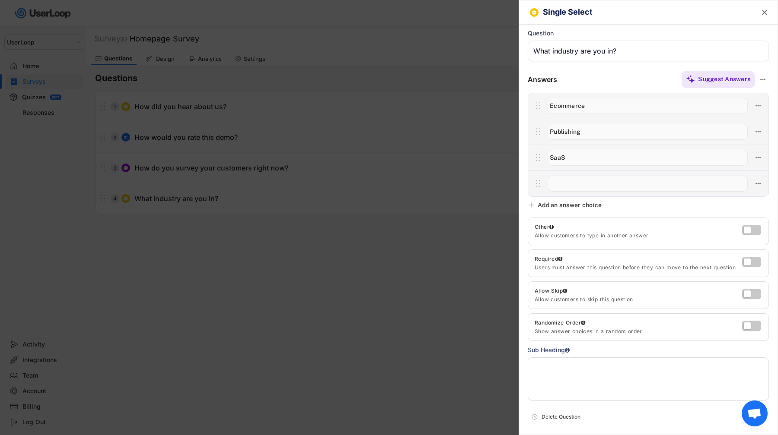
click at [626, 187] on input "input" at bounding box center [647, 184] width 200 height 16
click at [757, 232] on label at bounding box center [749, 228] width 19 height 10
click at [0, 0] on input "checkbox" at bounding box center [0, 0] width 0 height 0
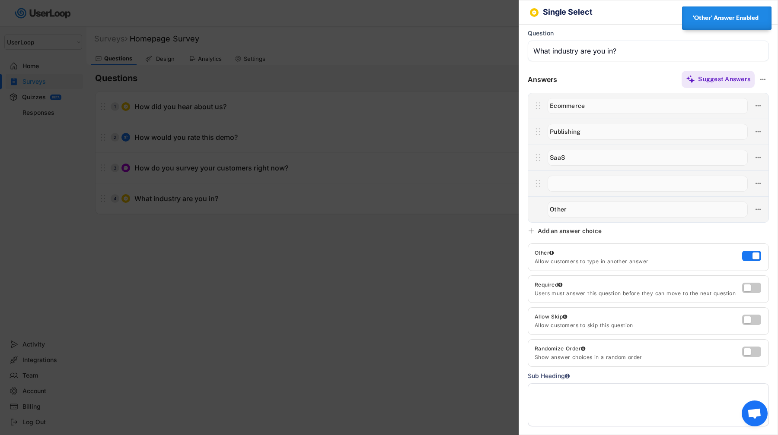
click at [595, 178] on input "input" at bounding box center [647, 184] width 200 height 16
type input "Events"
click at [553, 230] on div "Add an answer choice" at bounding box center [569, 231] width 64 height 8
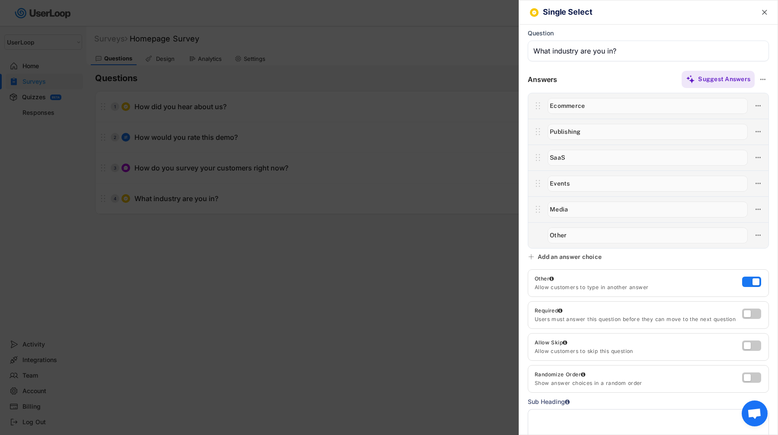
type input "Media"
click at [667, 253] on div "Single Select  Question Scale 1-10 10-1 1-5 5-1 Left Label Right Label Answers…" at bounding box center [647, 217] width 259 height 435
click at [756, 237] on icon at bounding box center [758, 236] width 8 height 8
click at [642, 261] on div "Single Select  Question Scale 1-10 10-1 1-5 5-1 Left Label Right Label Answers…" at bounding box center [647, 217] width 259 height 435
